Goal: Task Accomplishment & Management: Manage account settings

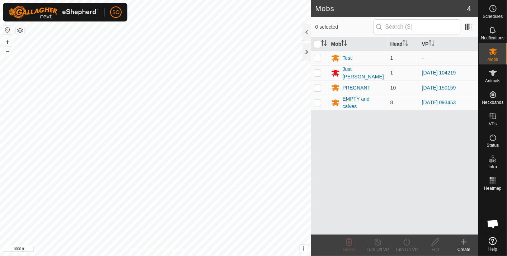
scroll to position [1909, 0]
click at [314, 153] on div "Mobs 4 0 selected Mob Head VP Test 1 - Just [PERSON_NAME] 1 [DATE] 104219 PREGN…" at bounding box center [239, 128] width 478 height 256
click at [139, 256] on html "SO Schedules Notifications Mobs Animals Neckbands VPs Status Infra Heatmap Help…" at bounding box center [253, 128] width 507 height 256
click at [0, 59] on html "SO Schedules Notifications Mobs Animals Neckbands VPs Status Infra Heatmap Help…" at bounding box center [253, 128] width 507 height 256
click at [0, 86] on html "SO Schedules Notifications Mobs Animals Neckbands VPs Status Infra Heatmap Help…" at bounding box center [253, 128] width 507 height 256
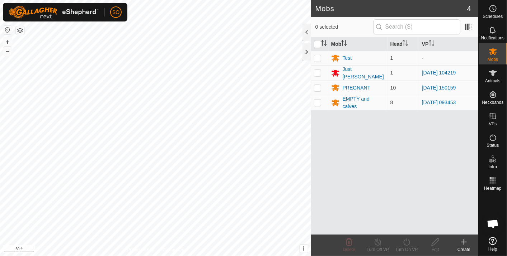
click at [0, 105] on html "SO Schedules Notifications Mobs Animals Neckbands VPs Status Infra Heatmap Help…" at bounding box center [253, 128] width 507 height 256
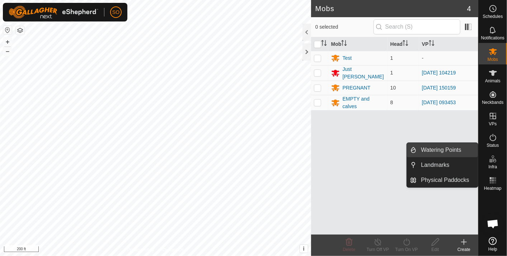
click at [438, 148] on link "Watering Points" at bounding box center [447, 150] width 61 height 14
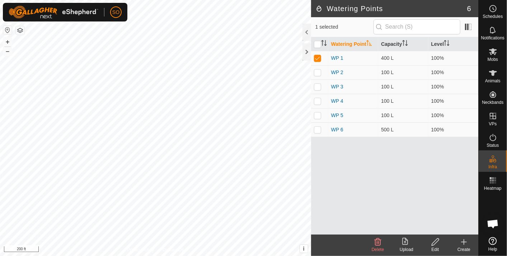
click at [379, 243] on icon at bounding box center [377, 242] width 9 height 9
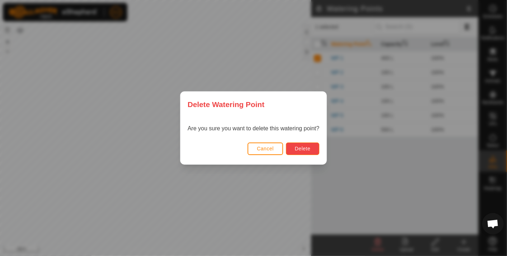
click at [299, 147] on span "Delete" at bounding box center [302, 149] width 15 height 6
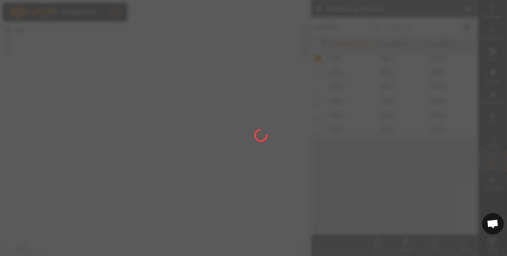
checkbox input "false"
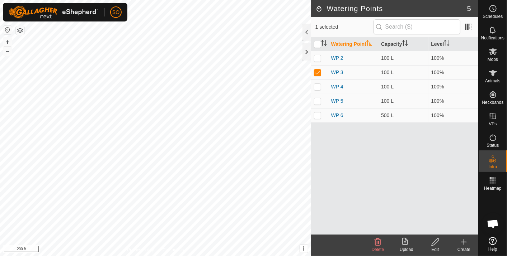
click at [379, 242] on icon at bounding box center [377, 242] width 9 height 9
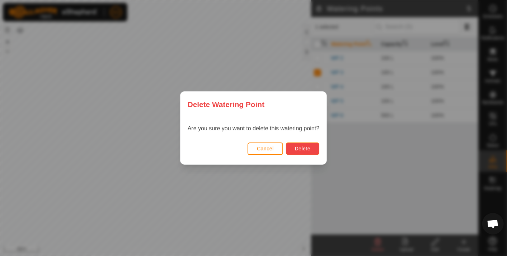
click at [302, 150] on span "Delete" at bounding box center [302, 149] width 15 height 6
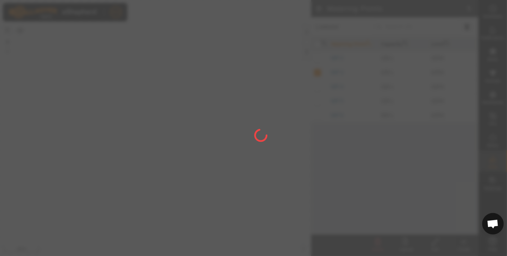
checkbox input "false"
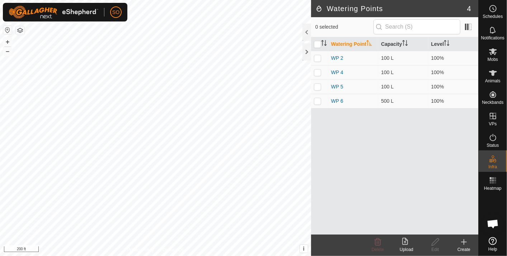
click at [316, 179] on div "Watering Points 4 0 selected Watering Point Capacity Level WP 2 100 L 100% WP 4…" at bounding box center [239, 128] width 478 height 256
